Goal: Task Accomplishment & Management: Manage account settings

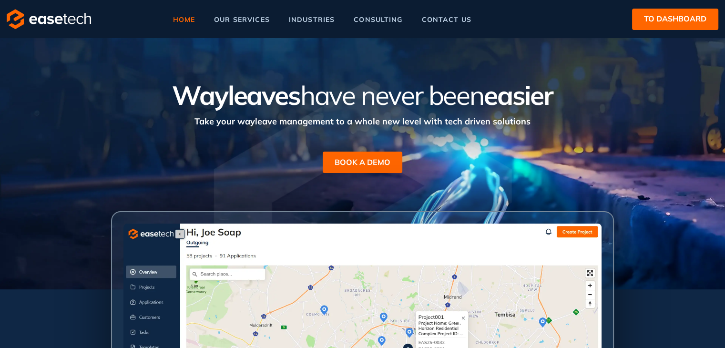
click at [647, 19] on span "to dashboard" at bounding box center [675, 19] width 62 height 12
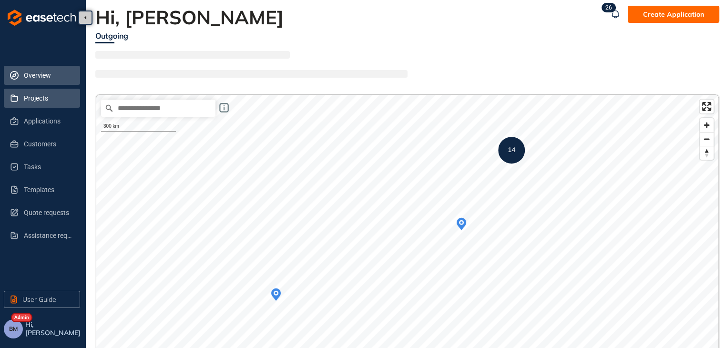
click at [30, 103] on span "Projects" at bounding box center [48, 98] width 49 height 19
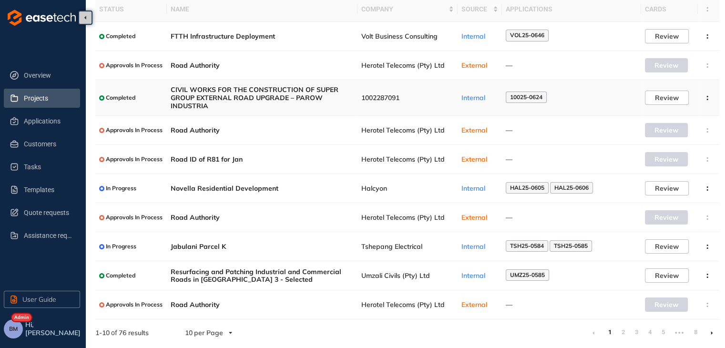
scroll to position [69, 0]
click at [622, 334] on link "2" at bounding box center [623, 331] width 10 height 14
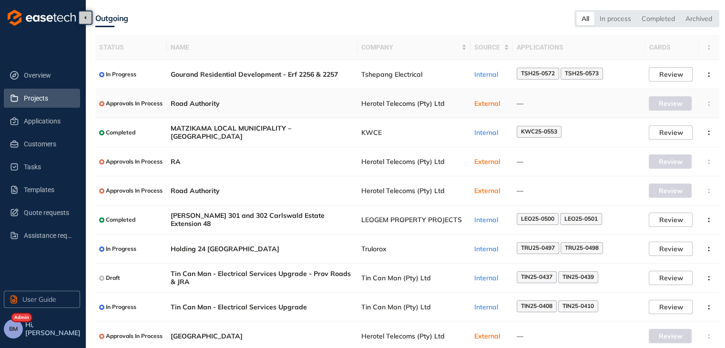
scroll to position [62, 0]
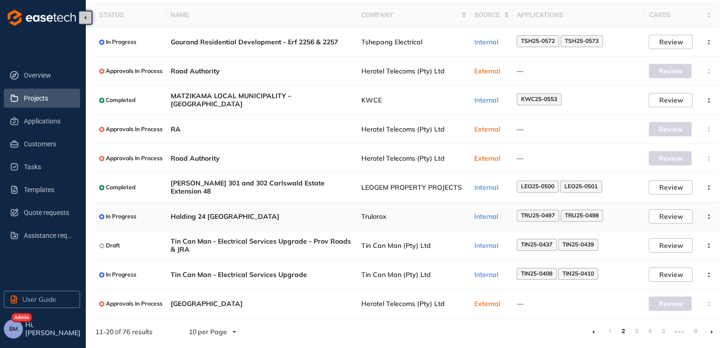
click at [368, 216] on span "Trulorox" at bounding box center [413, 217] width 105 height 8
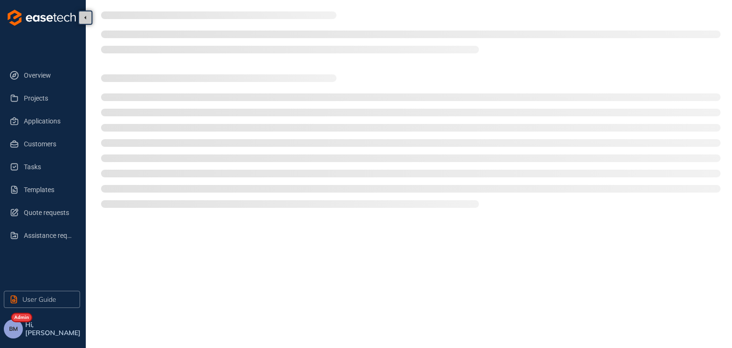
type textarea "**********"
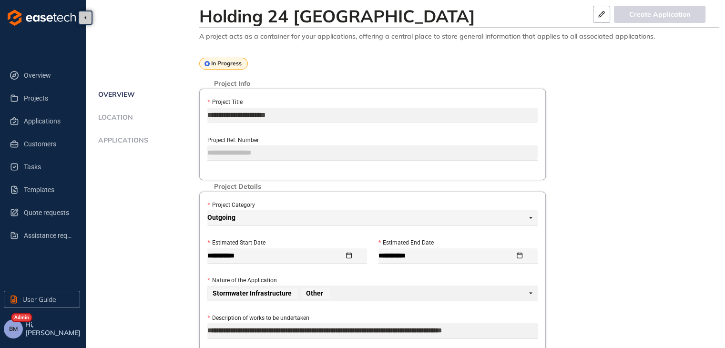
click at [128, 143] on span "Applications" at bounding box center [121, 140] width 53 height 8
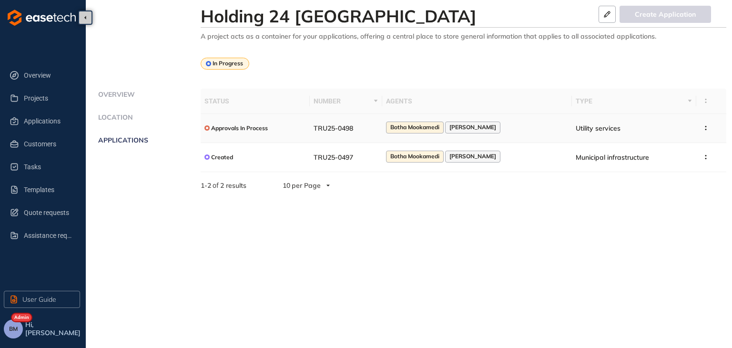
click at [306, 125] on div "Approvals In Process" at bounding box center [256, 128] width 102 height 12
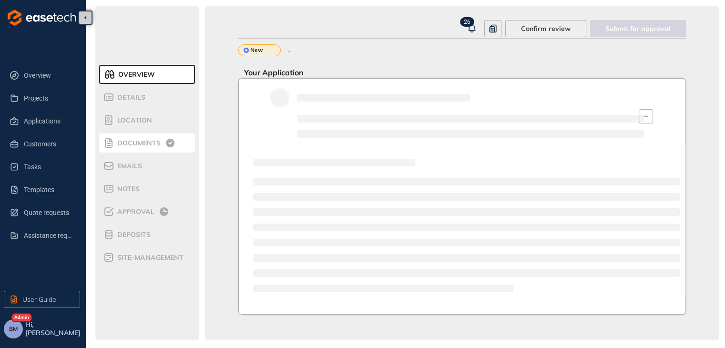
click at [130, 143] on span "Documents" at bounding box center [137, 143] width 46 height 8
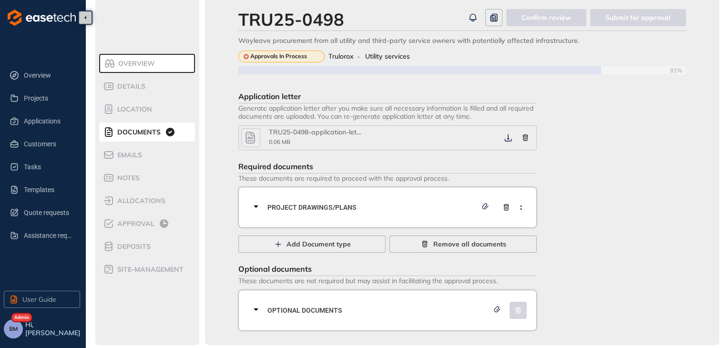
scroll to position [17, 0]
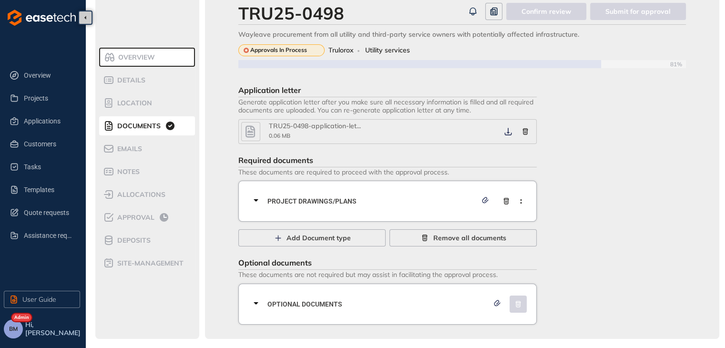
click at [308, 301] on span "Optional documents" at bounding box center [377, 304] width 221 height 10
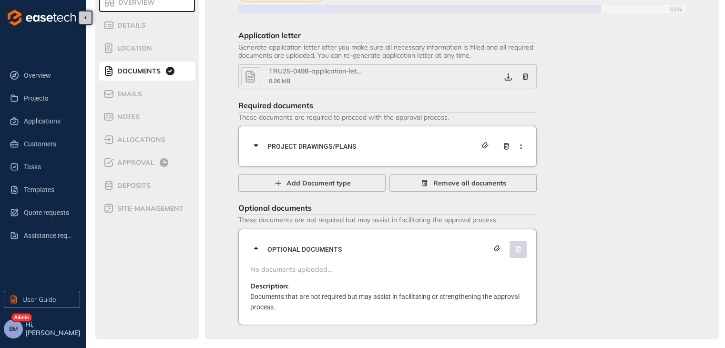
scroll to position [0, 0]
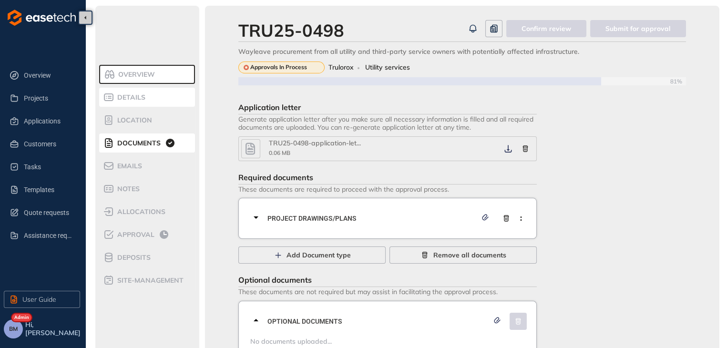
click at [126, 103] on li "Details" at bounding box center [147, 97] width 96 height 19
